Goal: Task Accomplishment & Management: Use online tool/utility

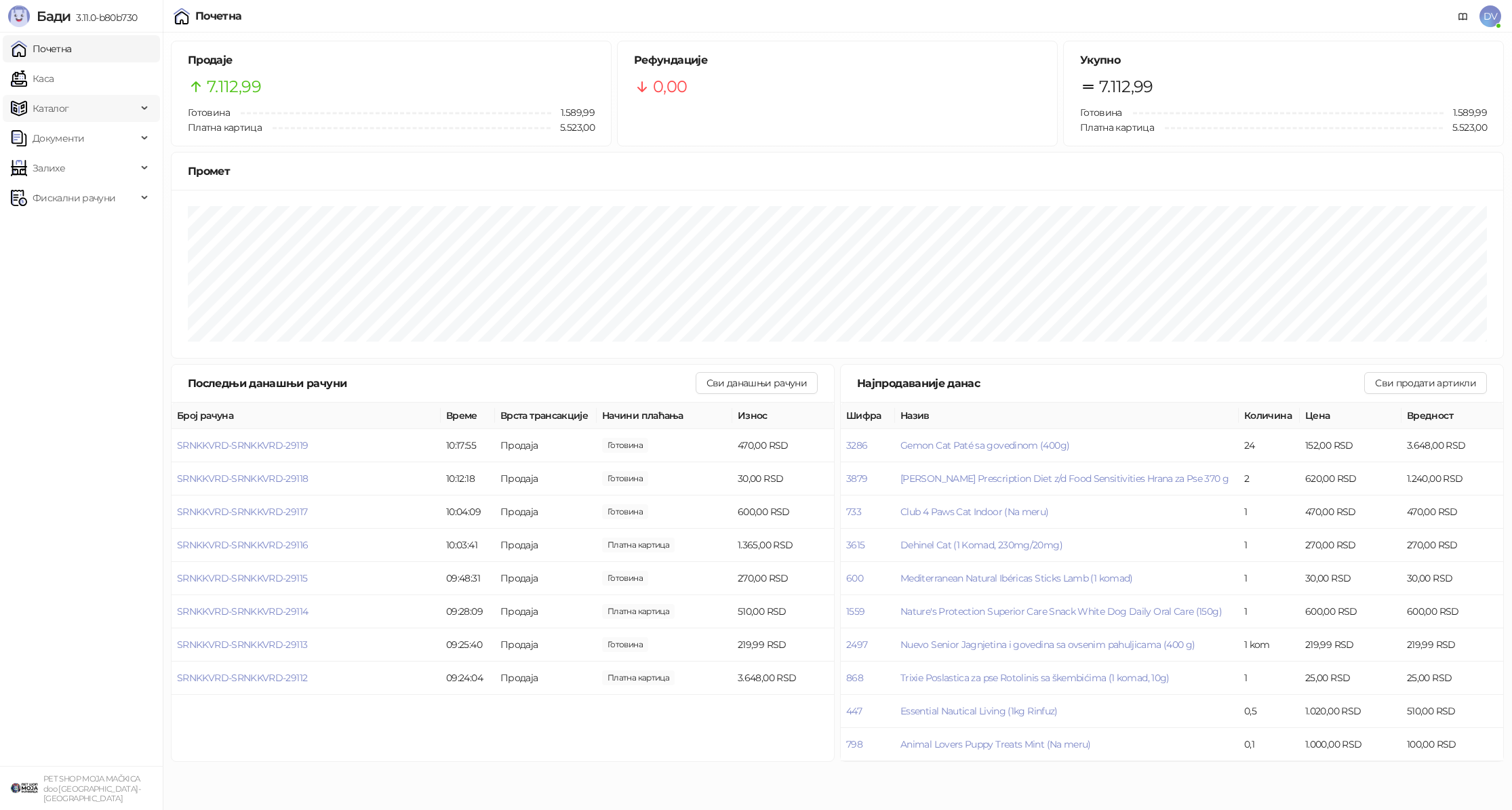
click at [77, 105] on span "Каталог" at bounding box center [74, 109] width 126 height 27
click at [98, 288] on span "Залихе" at bounding box center [74, 290] width 126 height 27
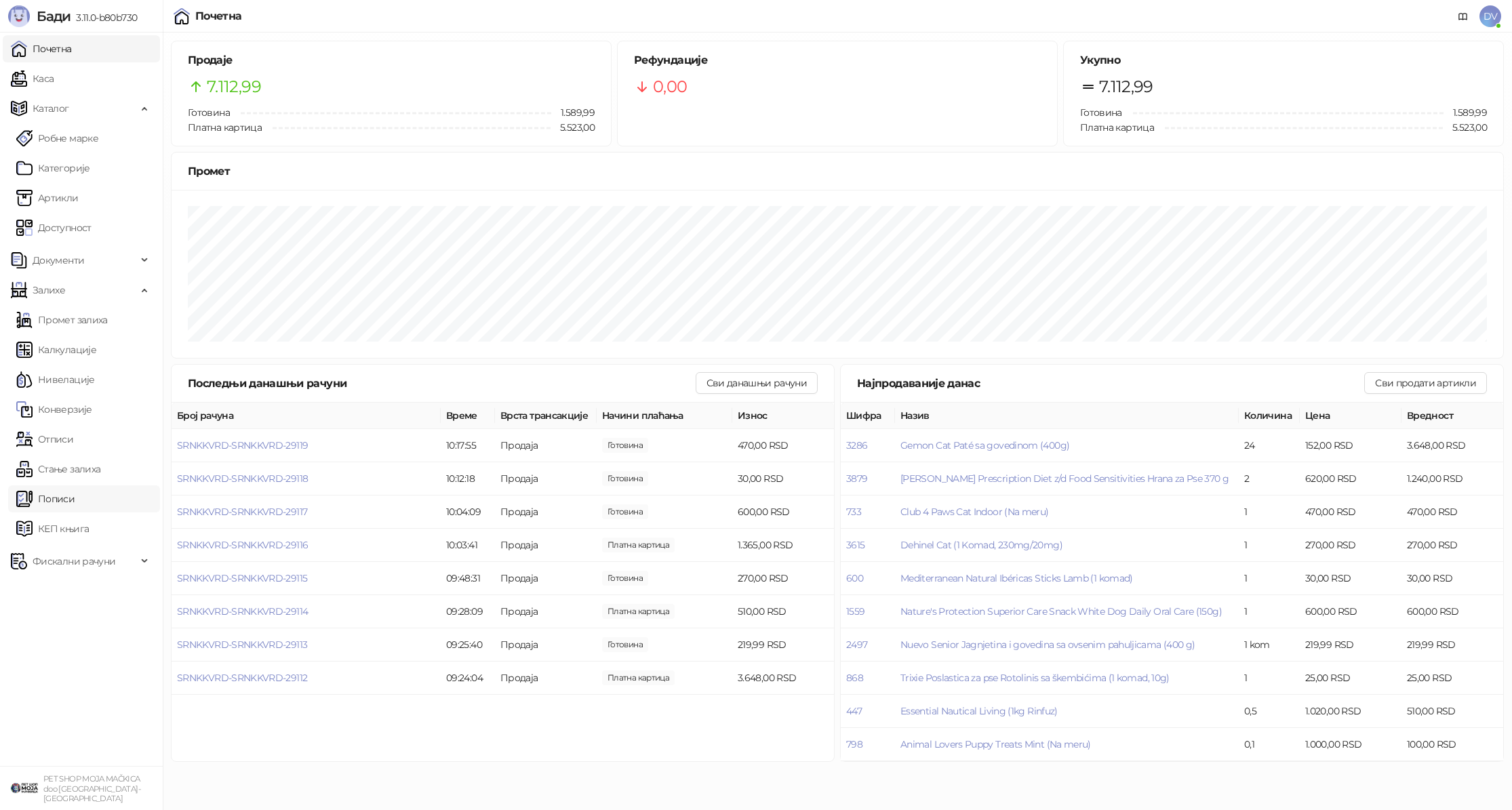
click at [75, 498] on link "Пописи" at bounding box center [45, 499] width 58 height 27
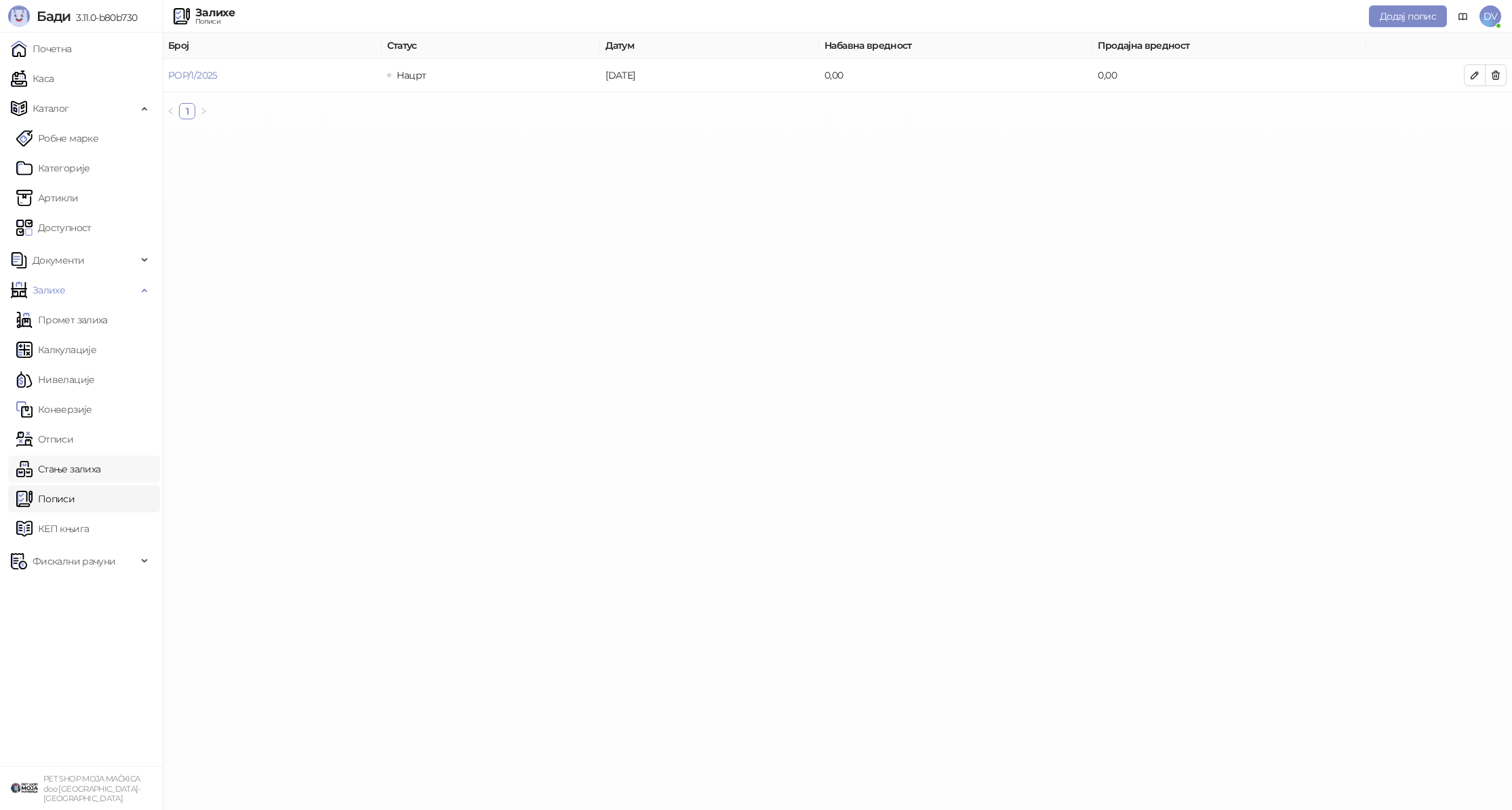
click at [99, 463] on link "Стање залиха" at bounding box center [58, 469] width 84 height 27
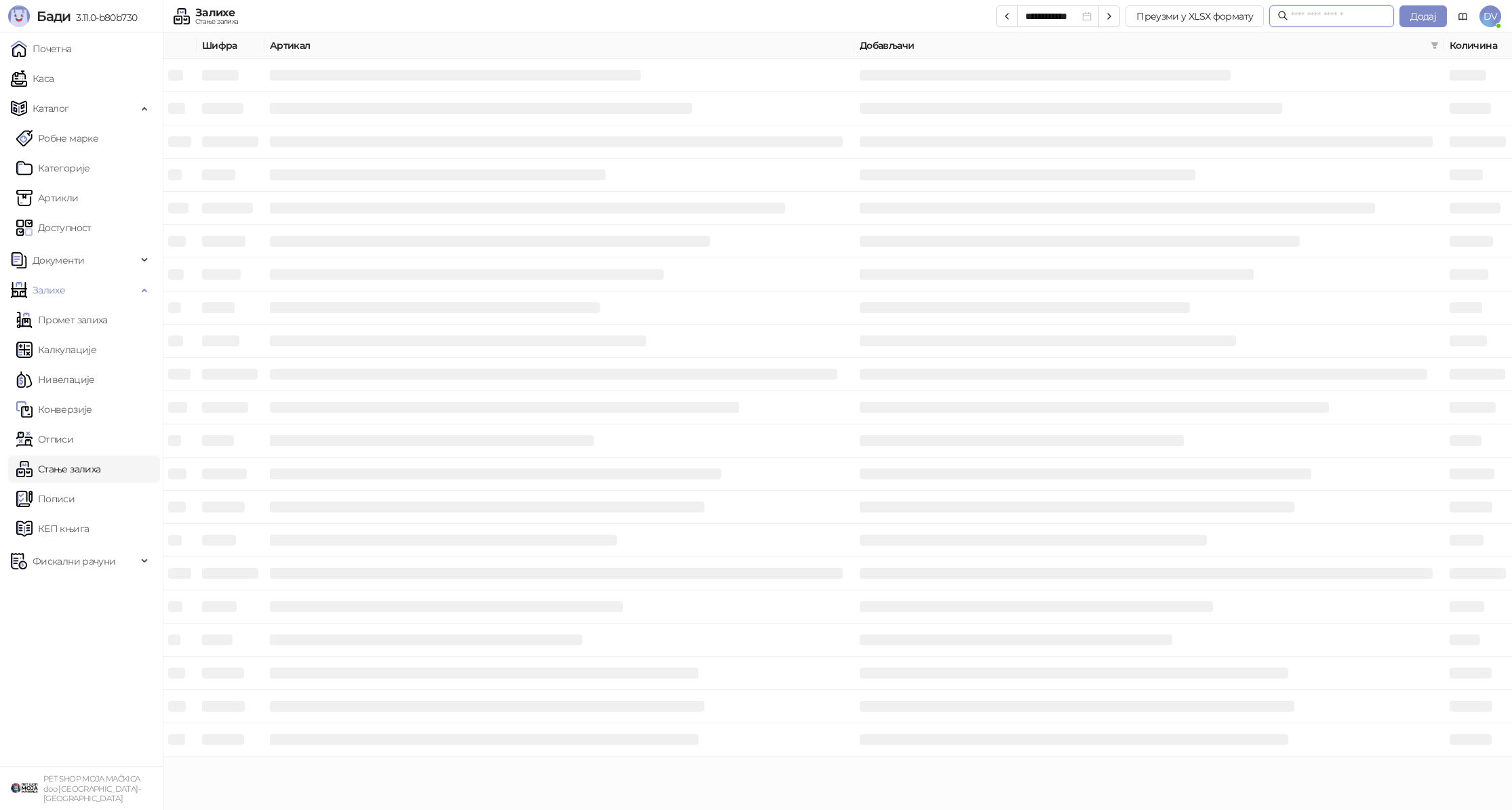
click at [1311, 15] on input "text" at bounding box center [1338, 16] width 95 height 15
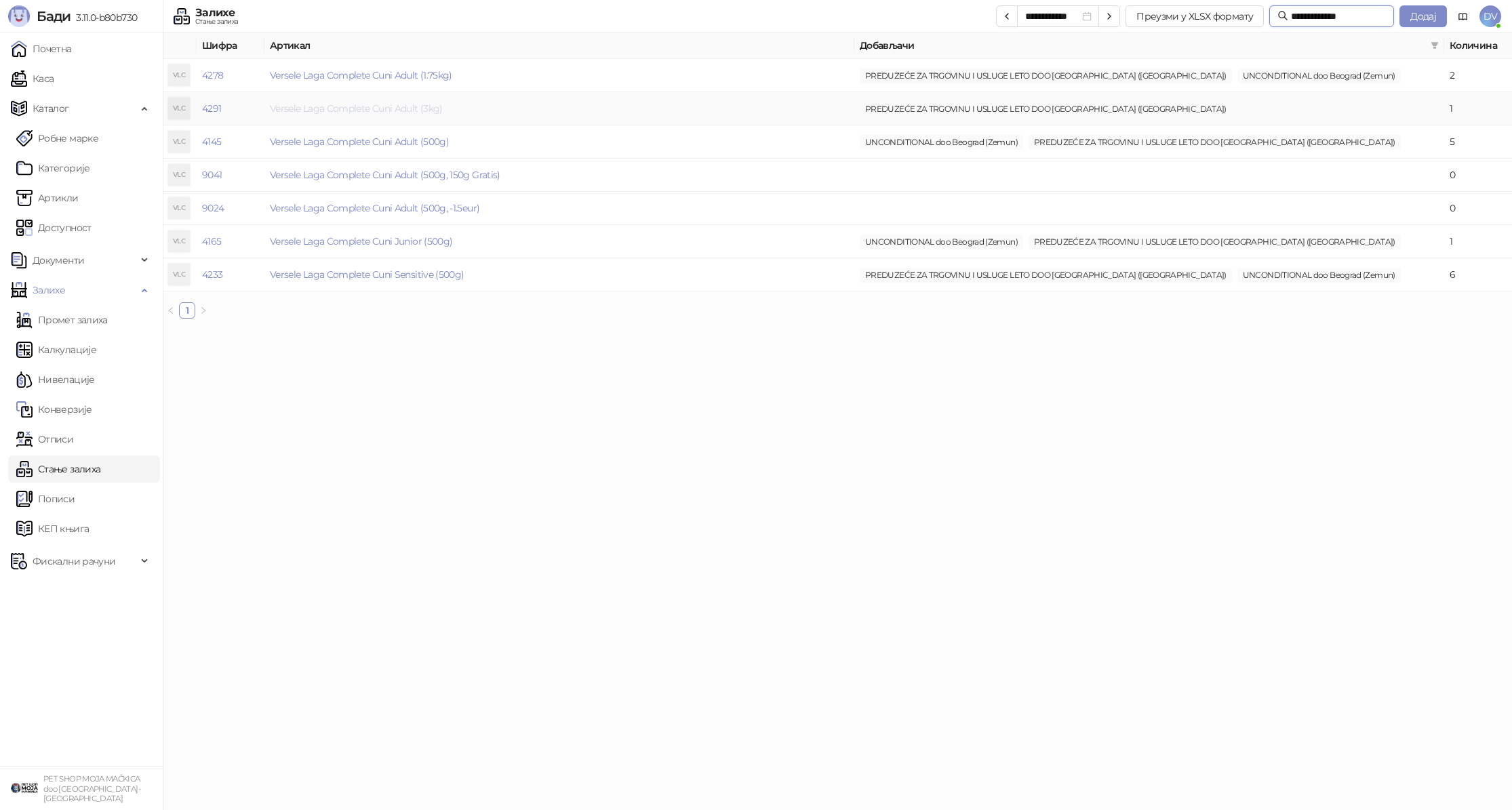
type input "**********"
click at [412, 104] on link "Versele Laga Complete Cuni Adult (3kg)" at bounding box center [356, 108] width 173 height 12
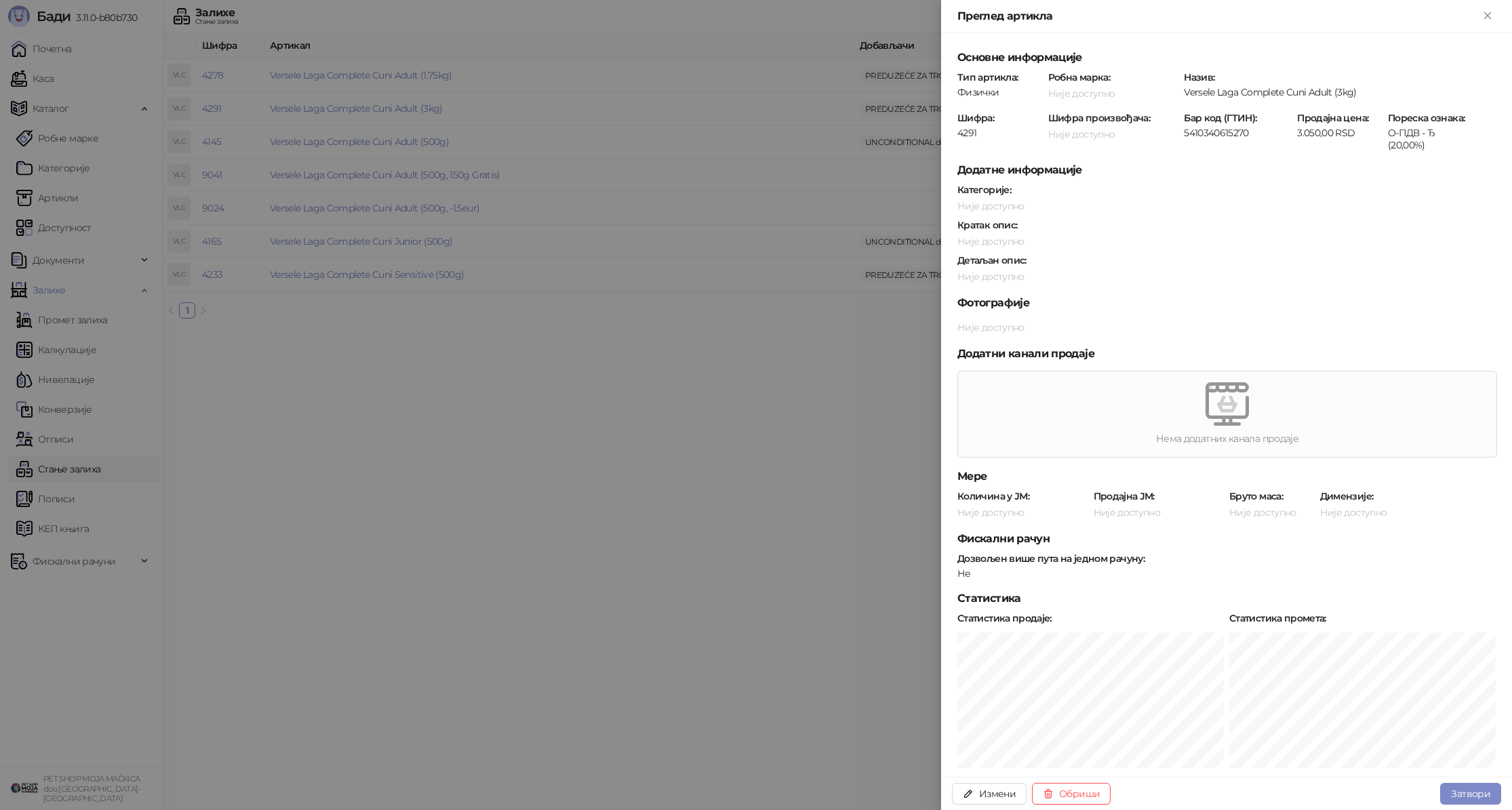
click at [420, 266] on div at bounding box center [756, 405] width 1512 height 810
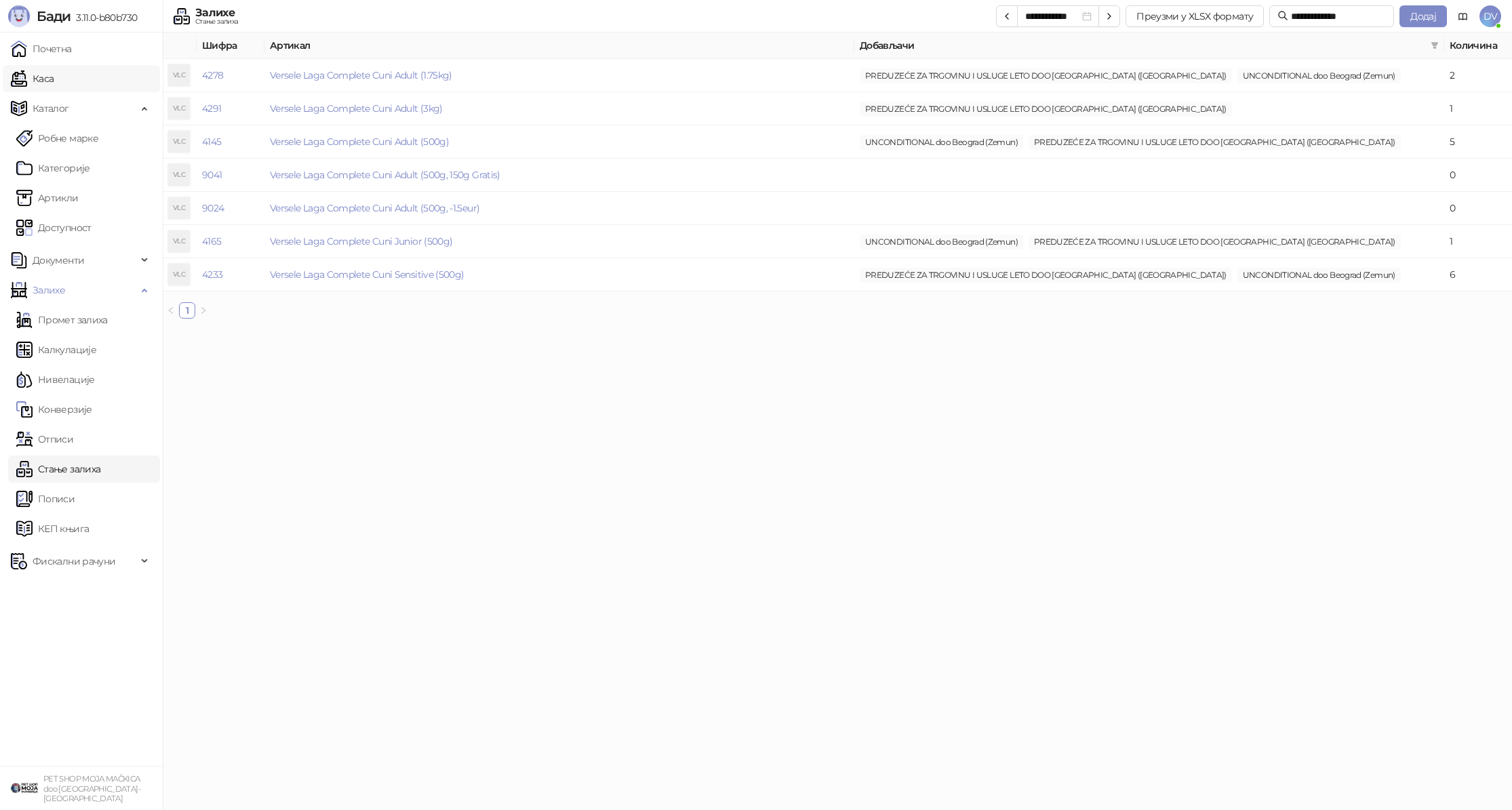
click at [53, 73] on link "Каса" at bounding box center [32, 79] width 42 height 27
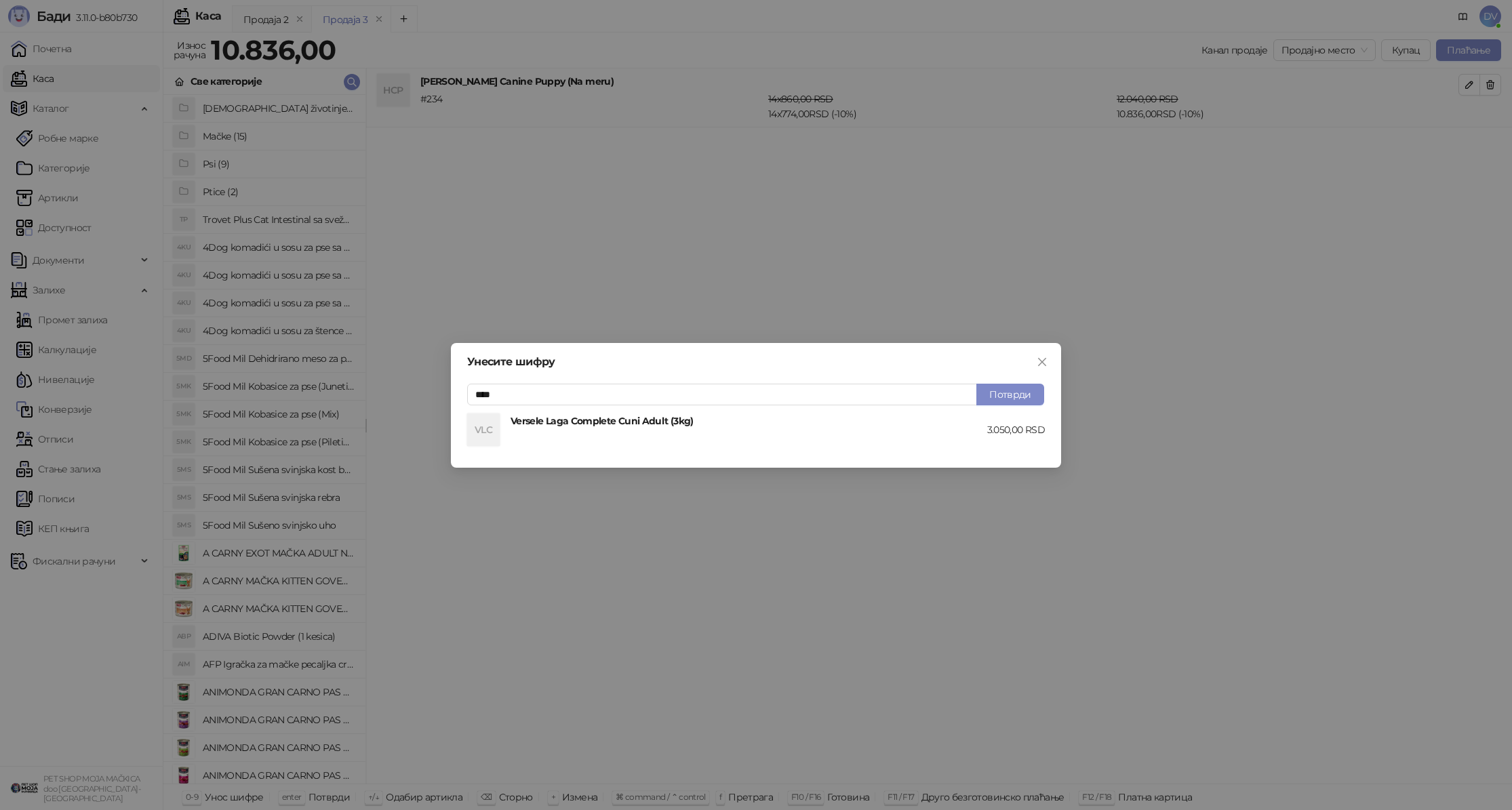
type input "****"
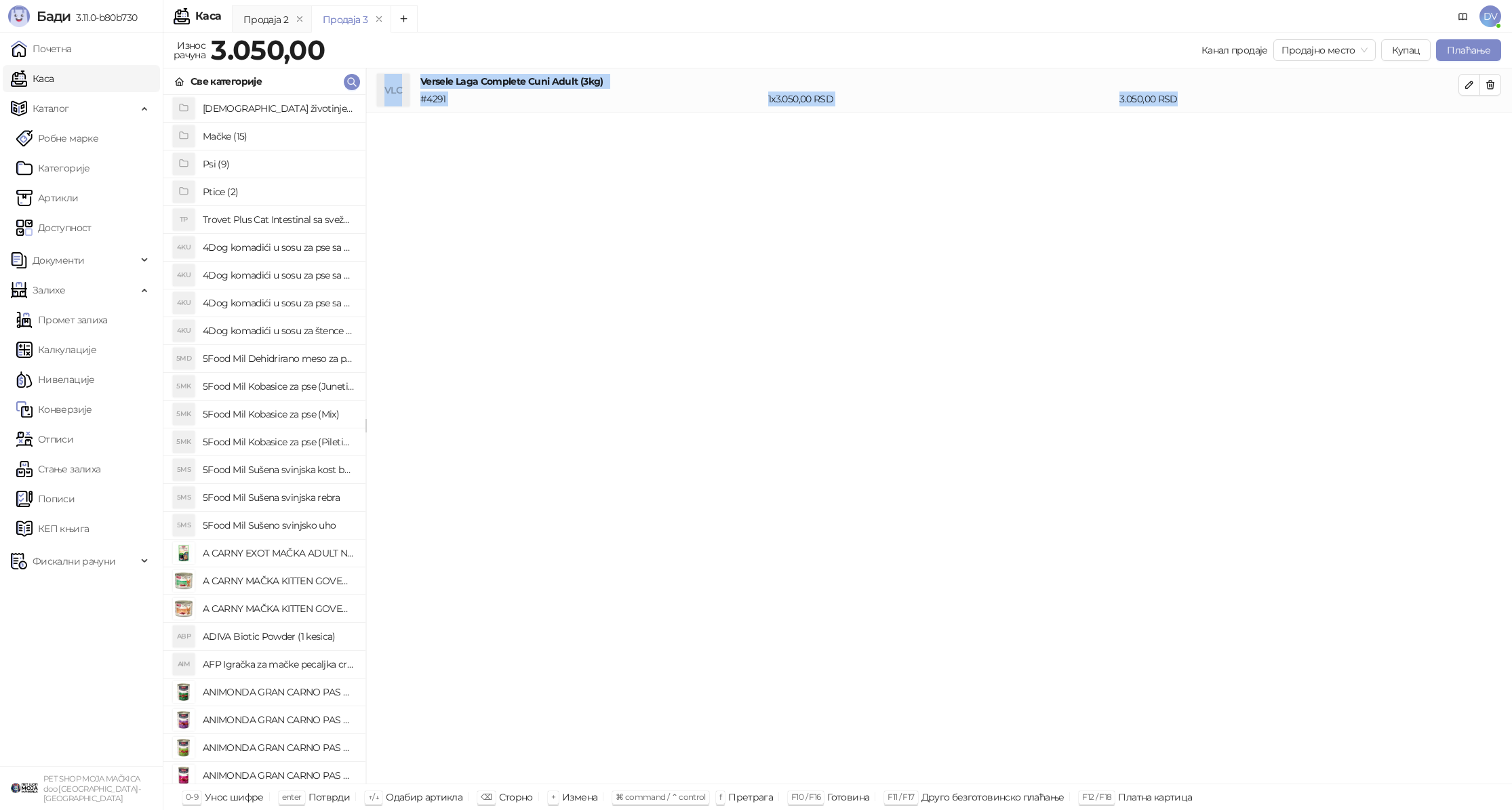
drag, startPoint x: 1189, startPoint y: 98, endPoint x: 404, endPoint y: 70, distance: 785.5
click at [404, 70] on li "VLC Versele Laga Complete Cuni Adult (3kg) # 4291 1 x 3.050,00 RSD 3.050,00 RSD" at bounding box center [939, 90] width 1146 height 44
click at [72, 44] on link "Почетна" at bounding box center [41, 49] width 61 height 27
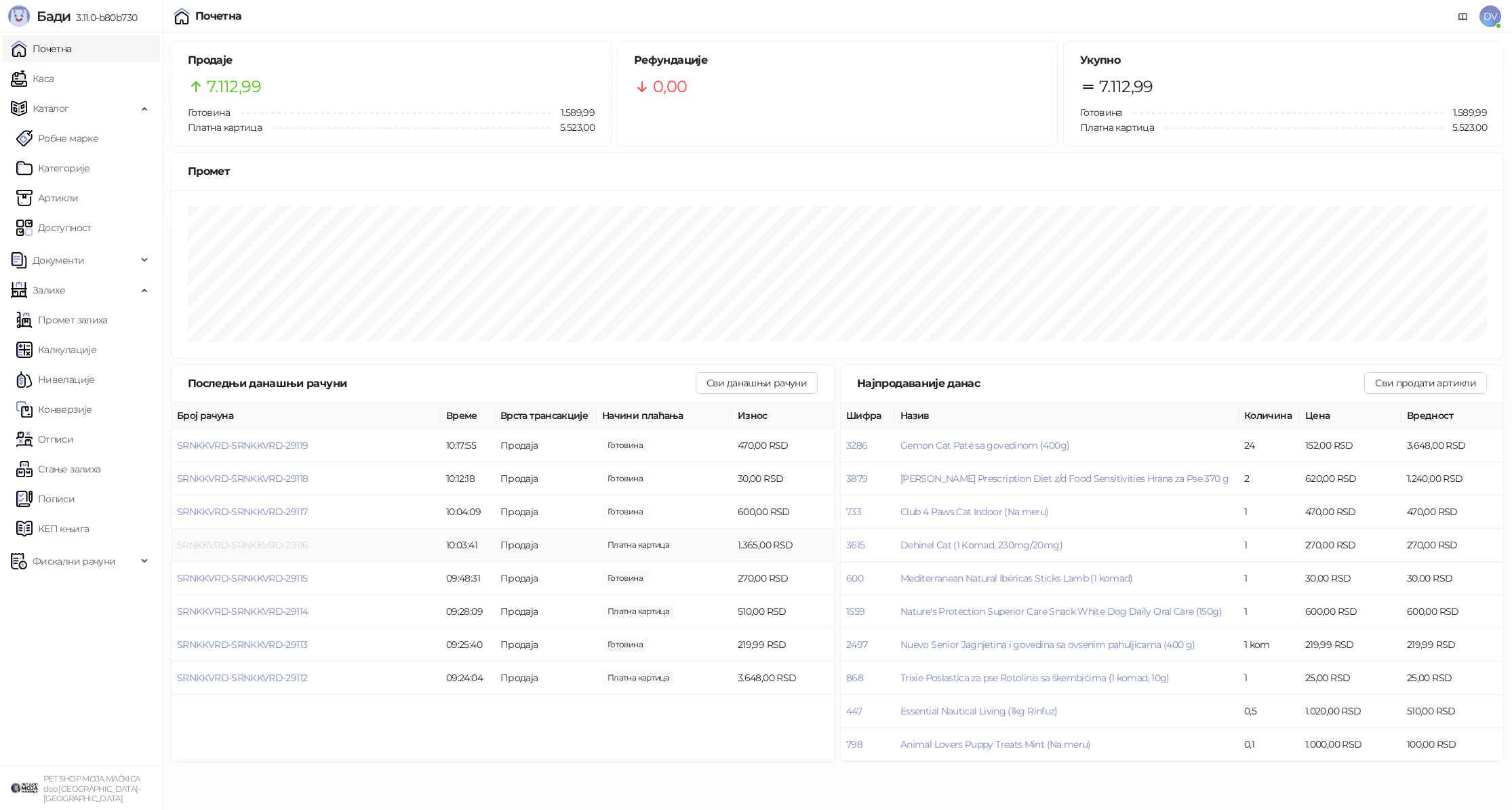
click at [292, 542] on span "SRNKKVRD-SRNKKVRD-29116" at bounding box center [242, 545] width 131 height 12
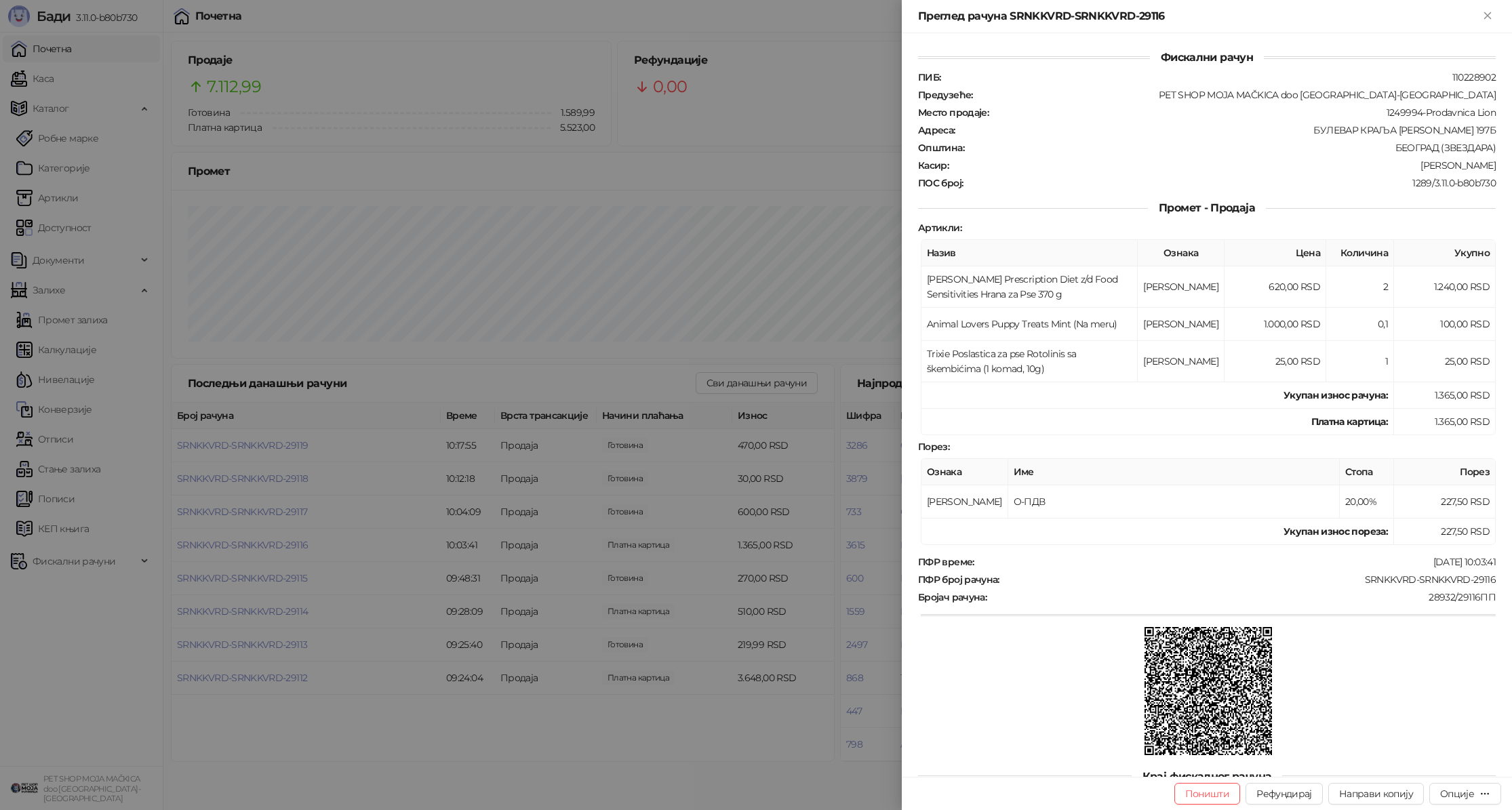
click at [294, 543] on div at bounding box center [756, 405] width 1512 height 810
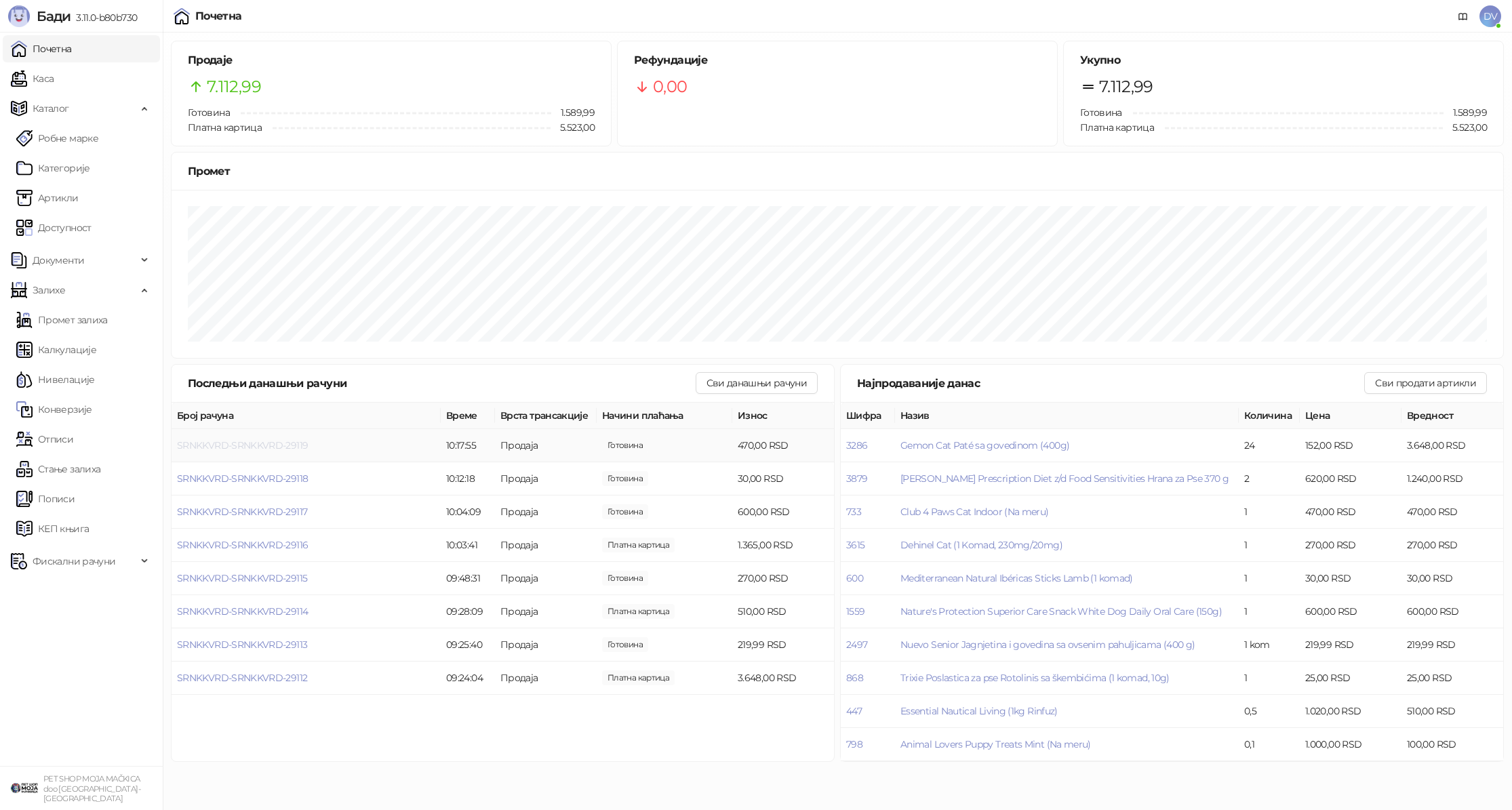
click at [262, 440] on span "SRNKKVRD-SRNKKVRD-29119" at bounding box center [242, 445] width 131 height 12
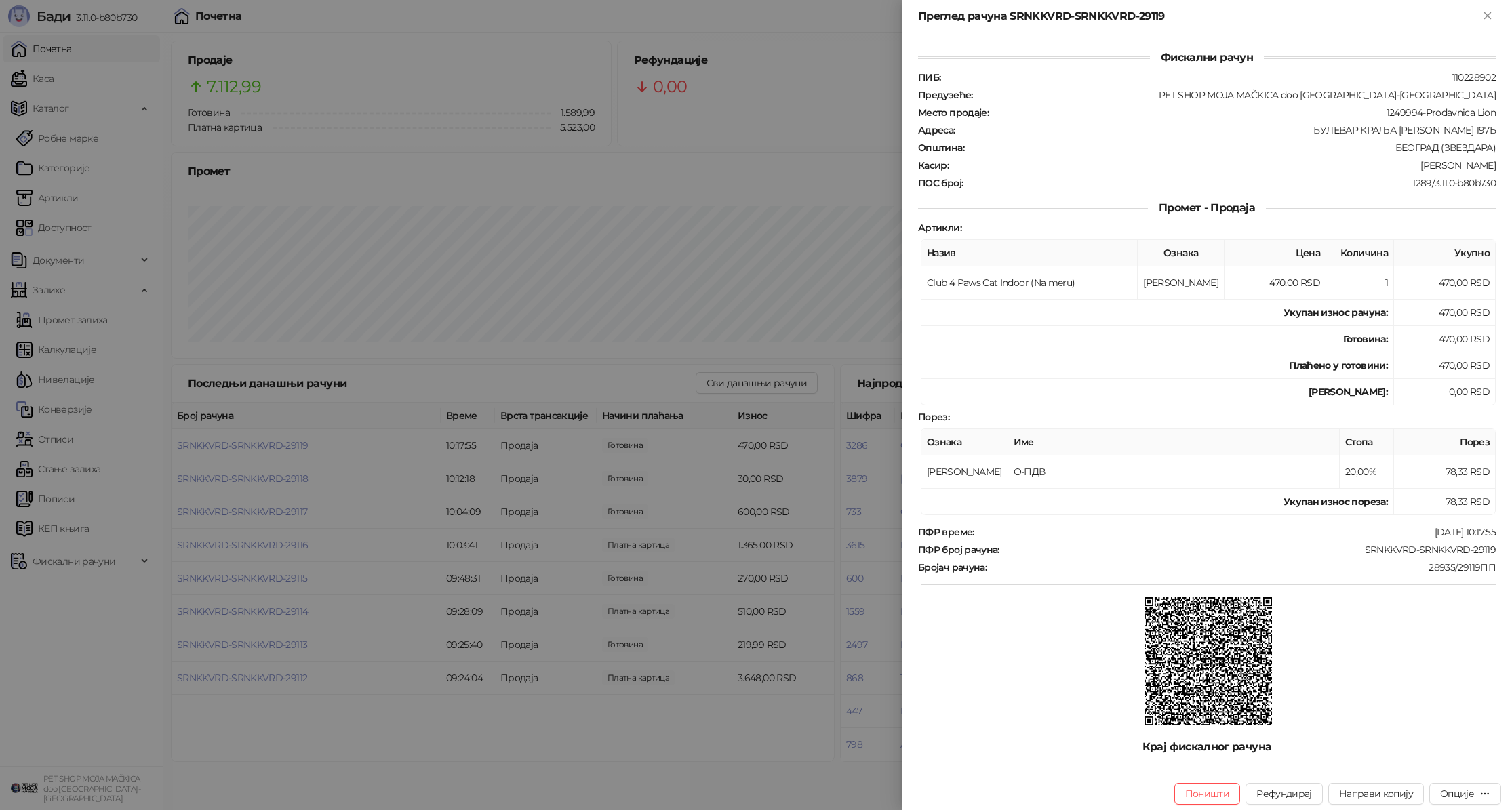
click at [262, 443] on div at bounding box center [756, 405] width 1512 height 810
